Goal: Information Seeking & Learning: Learn about a topic

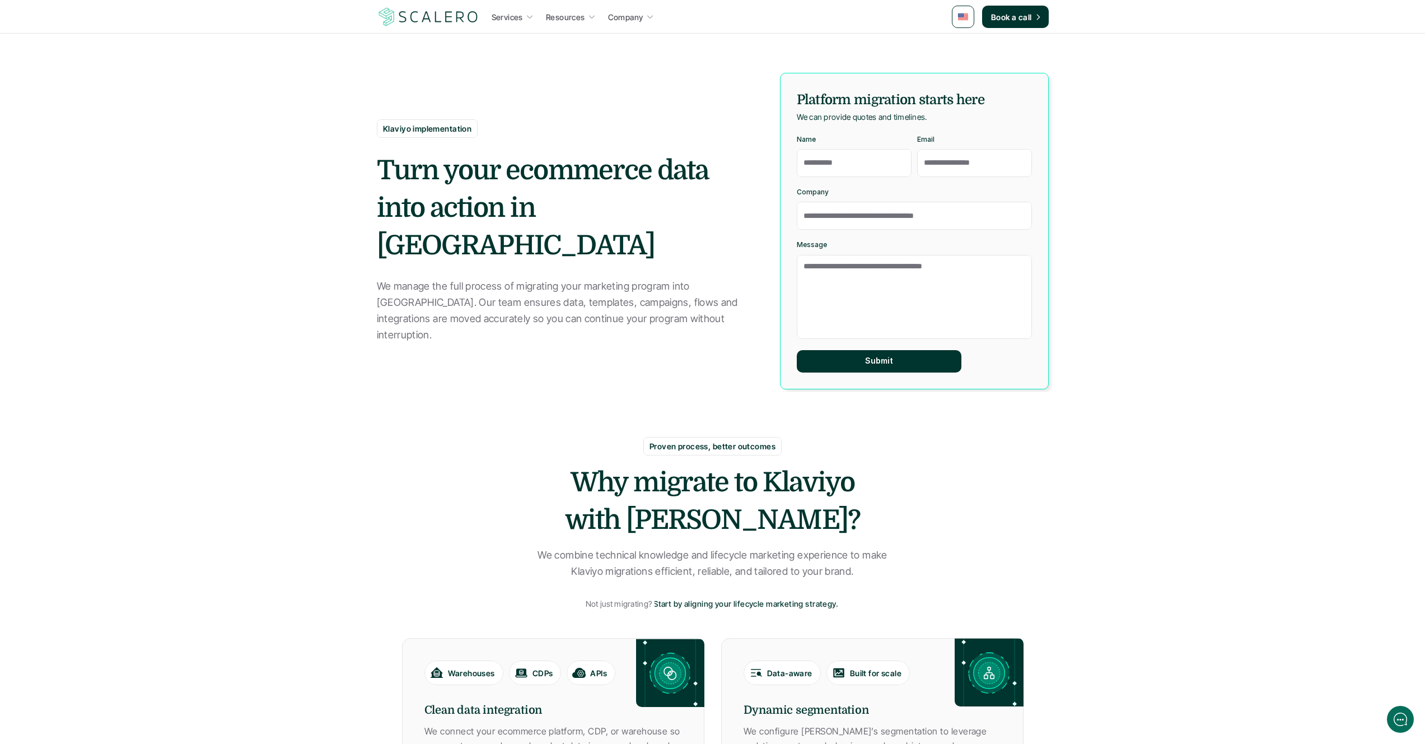
click at [241, 182] on section "Klaviyo implementation Turn your ecommerce data into action in Klaviyo We manag…" at bounding box center [712, 196] width 1425 height 392
